Goal: Task Accomplishment & Management: Manage account settings

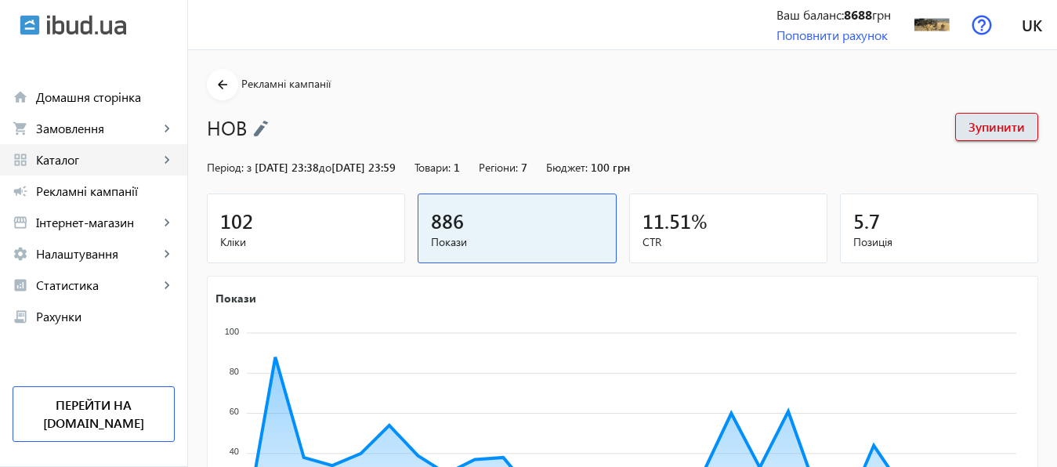
click at [80, 161] on span "Каталог" at bounding box center [97, 160] width 123 height 16
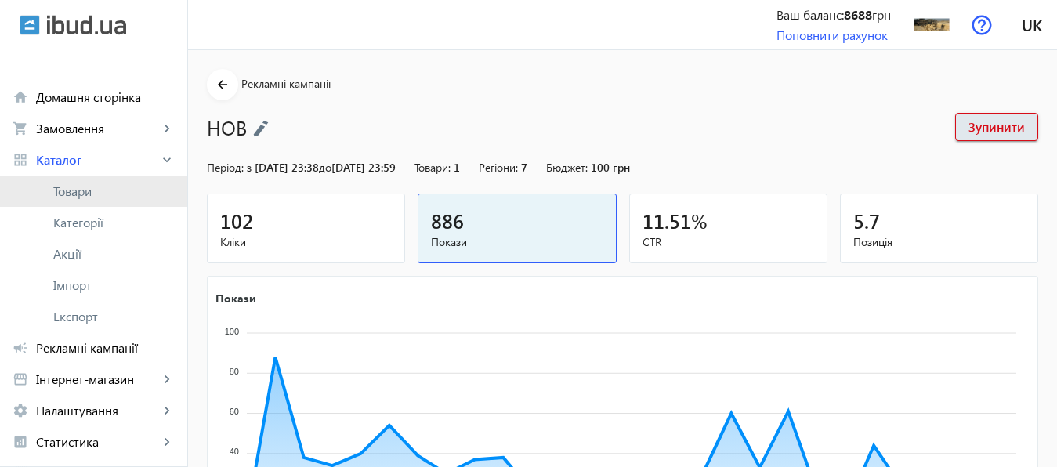
click at [78, 190] on span "Товари" at bounding box center [113, 191] width 121 height 16
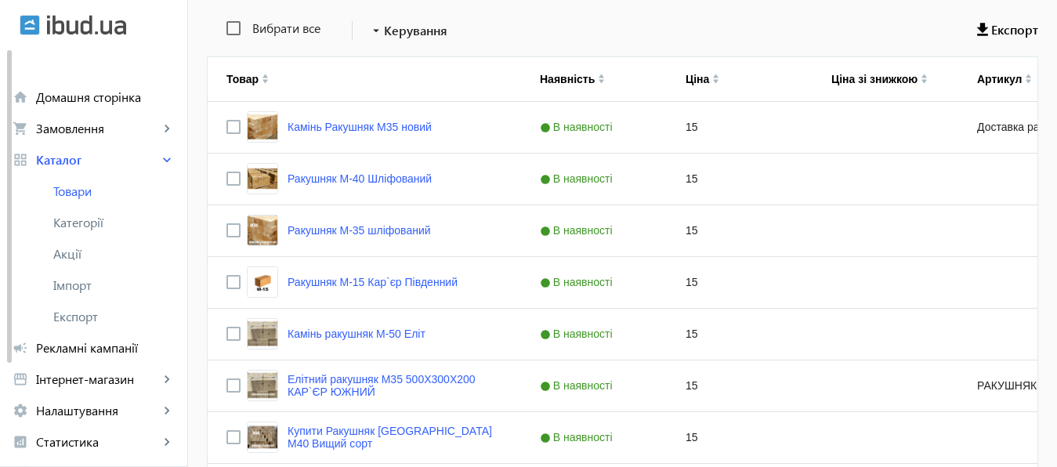
scroll to position [310, 0]
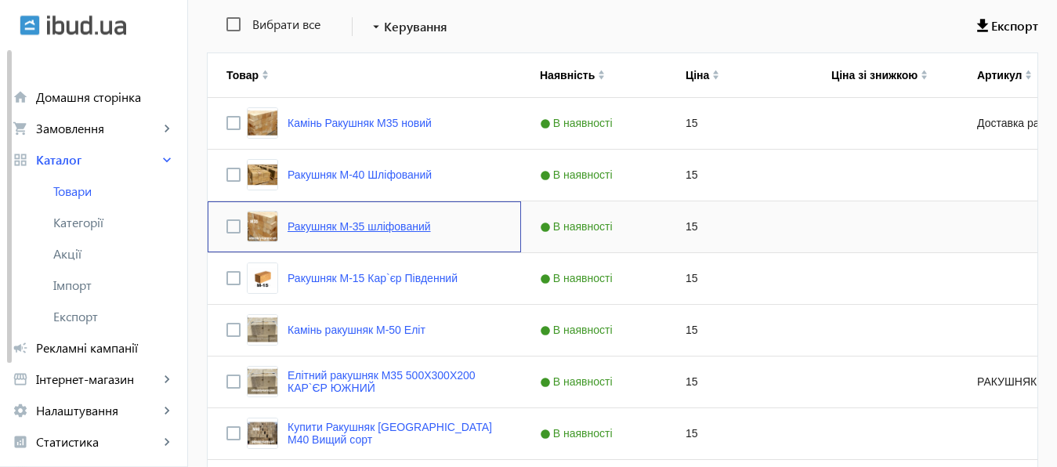
click at [360, 227] on link "Ракушняк М-35 шліфований" at bounding box center [359, 226] width 143 height 13
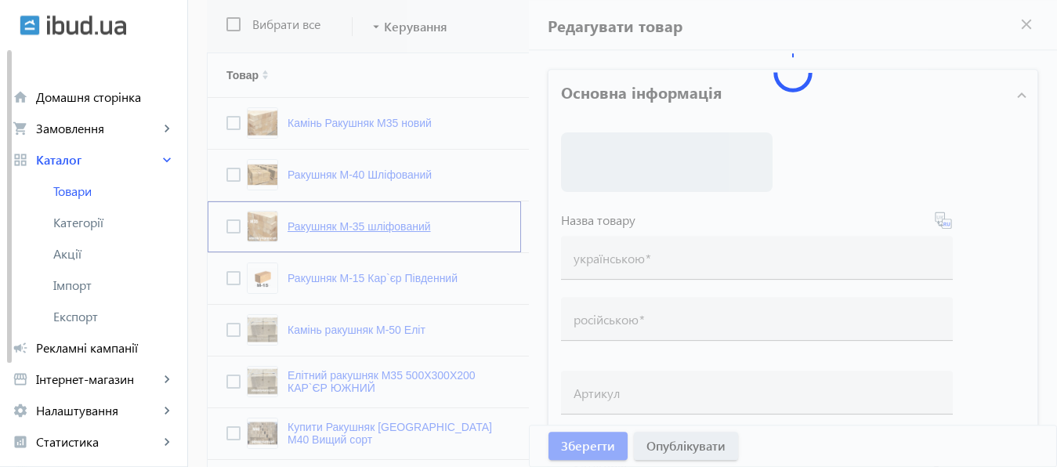
type input "Ракушняк М-35 шліфований"
type input "Ракушняк М-35 шлифованный"
checkbox input "true"
type input "15"
type input "1000"
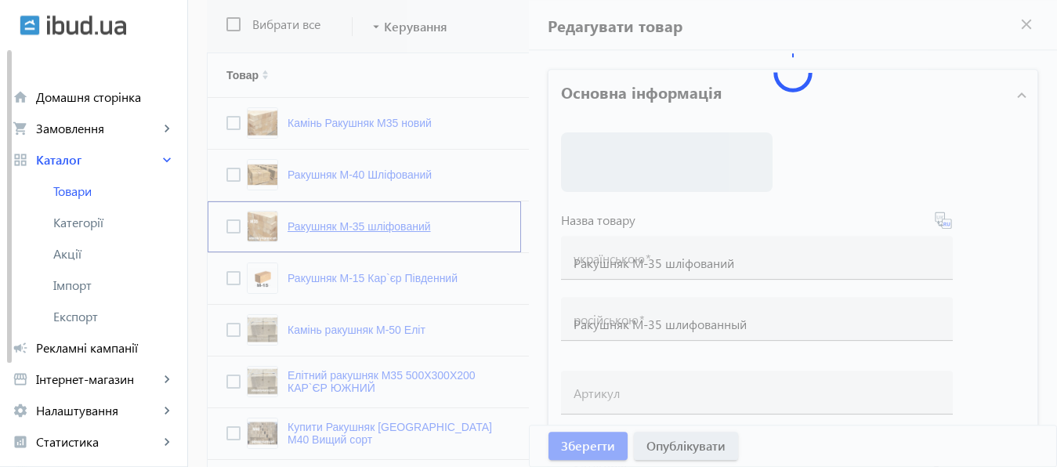
type input "2000"
type input "Ракушняк М35, камінь ракушняк М35 [GEOGRAPHIC_DATA] [Ракушняк Кар`єр Південний]"
type input "Ракушняк М35, камень ракушняк М35 [GEOGRAPHIC_DATA] [Ракушняк Карьер Южный]"
type textarea "Камінь ракушняк М35 від виробника, ракушняк блоки М35, ракушняк ціна [GEOGRAPHI…"
type textarea "Камень ракушняк М35 от производителя, ракушняк блоки М35, ракушняк цена [GEOGRA…"
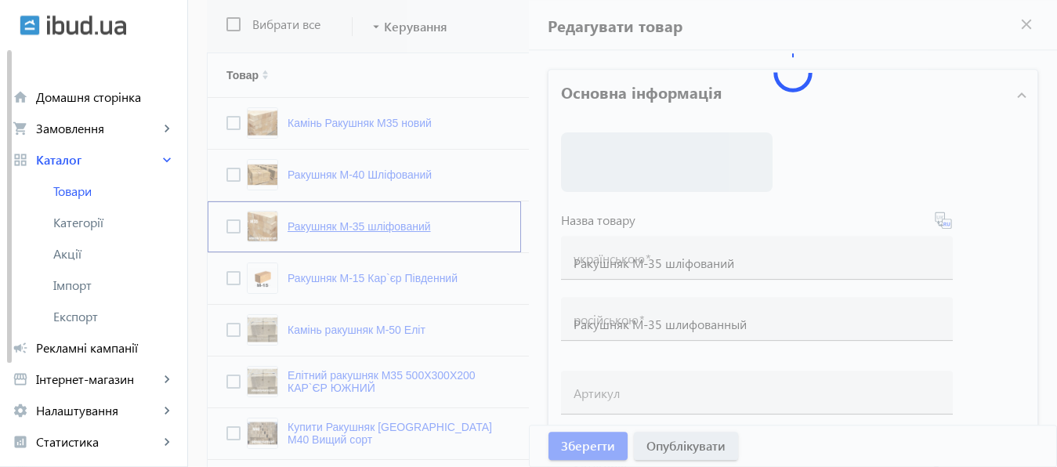
type input "[PERSON_NAME], ракушняк одеський кар`єр, Ракушняк Одеса, [GEOGRAPHIC_DATA], [GE…"
type input "[PERSON_NAME], ракушняк одесский карьер, Ракушняк Одесса, [GEOGRAPHIC_DATA], [G…"
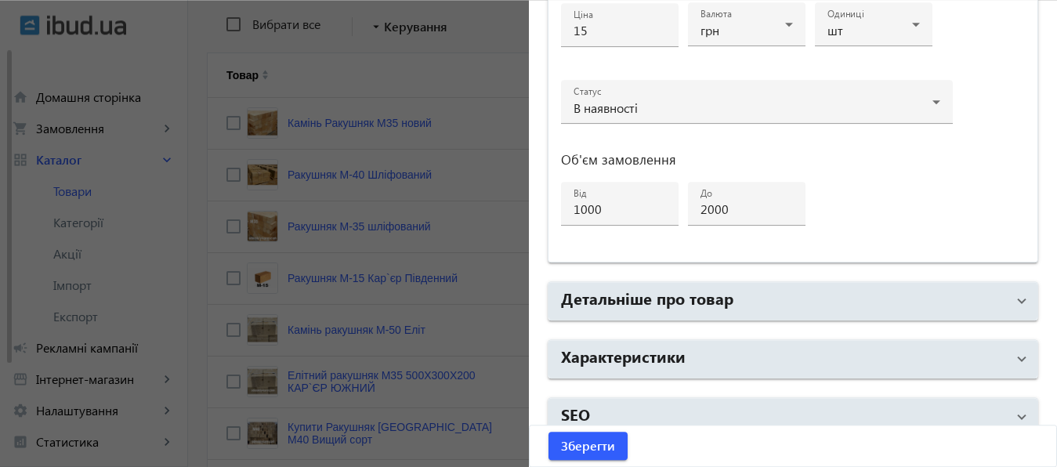
scroll to position [838, 0]
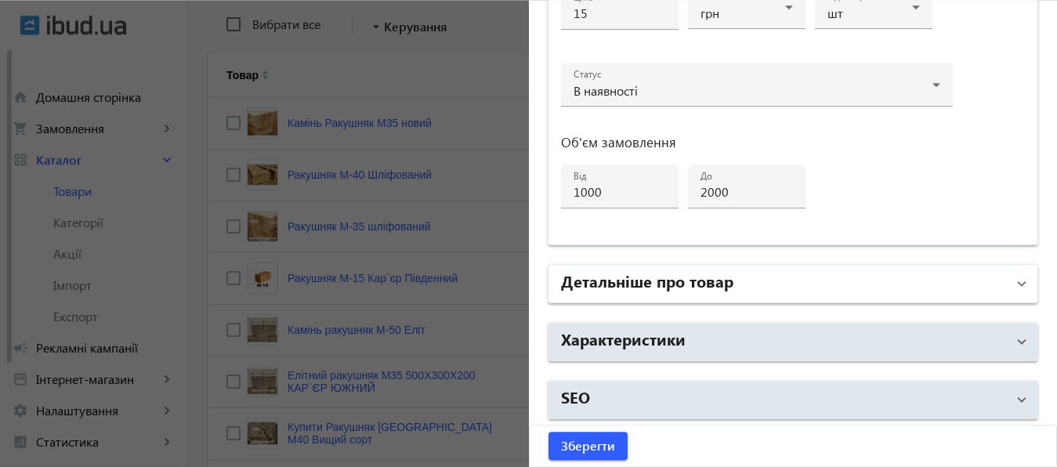
click at [713, 284] on h2 "Детальніше про товар" at bounding box center [647, 281] width 172 height 22
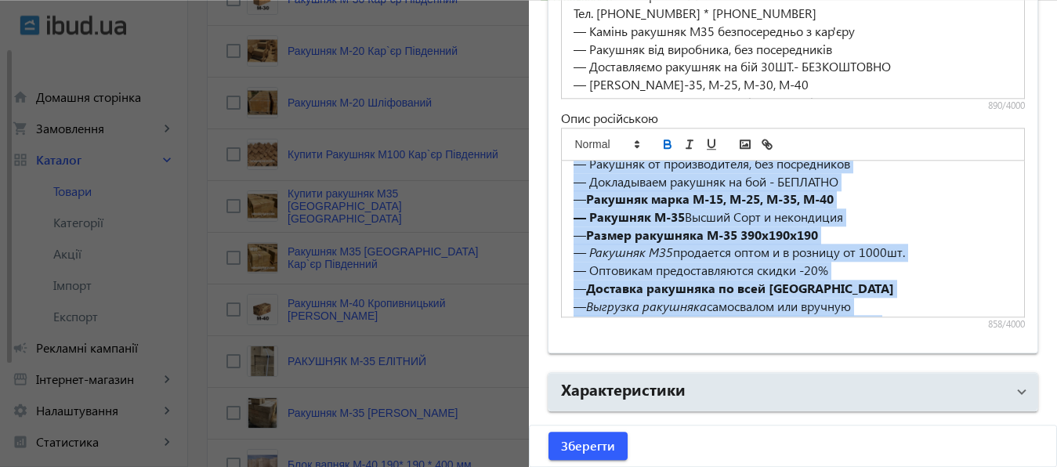
scroll to position [201, 0]
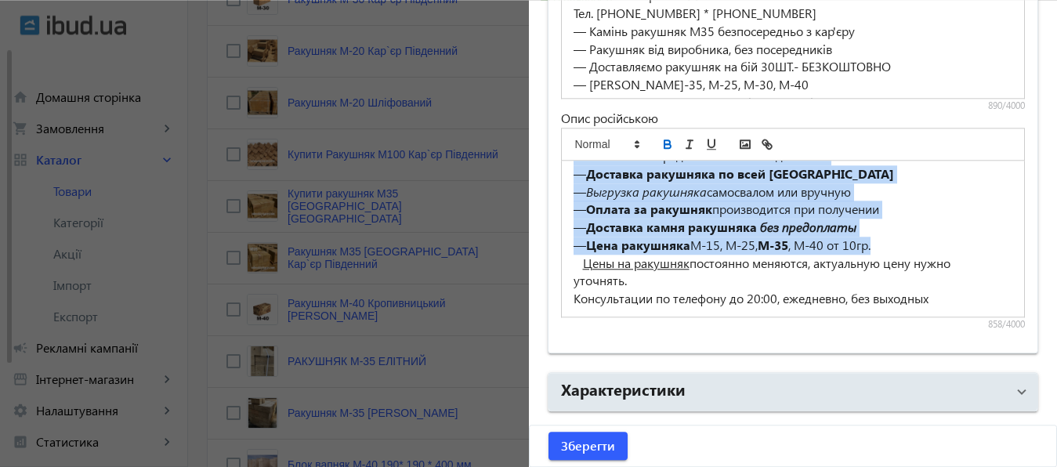
drag, startPoint x: 569, startPoint y: 172, endPoint x: 889, endPoint y: 249, distance: 329.5
click at [889, 249] on div "Карьер Южный Производим и доставляем камень ракушняк - М-35 напрямую без посред…" at bounding box center [793, 239] width 463 height 156
copy div "Loremi Dolor Sitametcon a elitseddoe tempor incididu - U-20 laboreet dol magnaa…"
